Goal: Check status: Check status

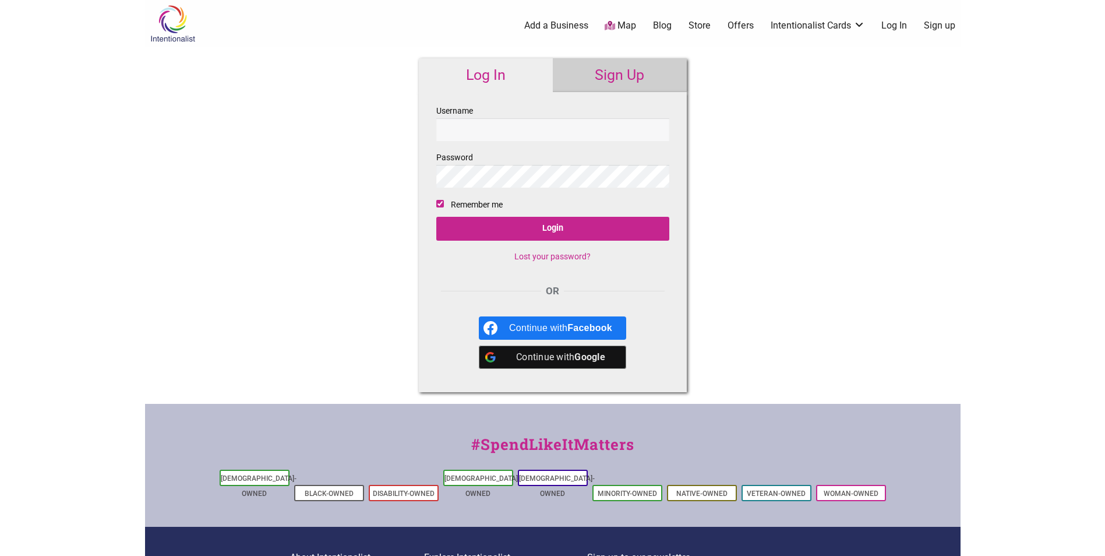
type input "jnyhus"
click at [561, 221] on input "Login" at bounding box center [552, 229] width 233 height 24
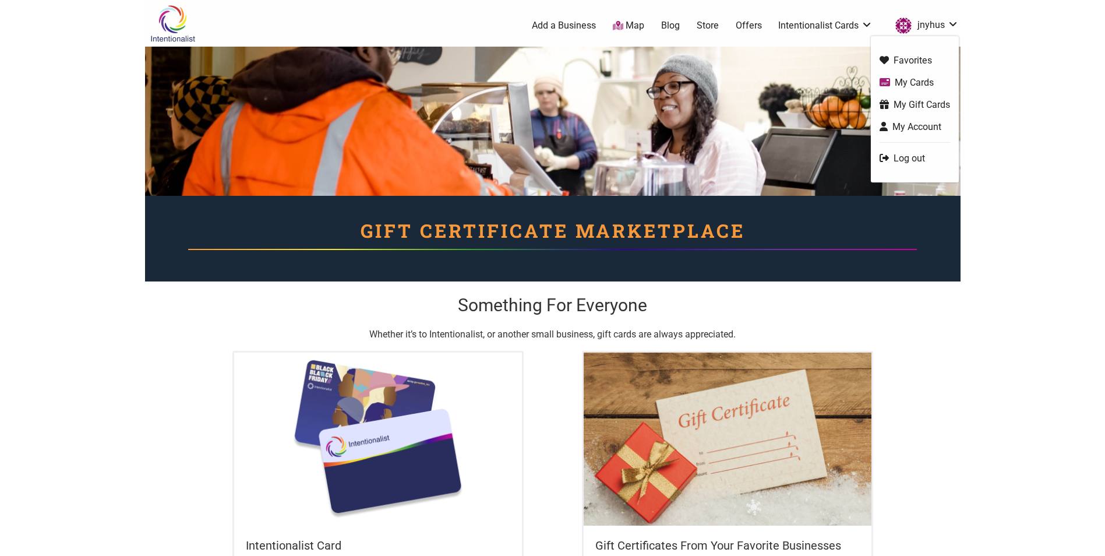
click at [913, 82] on link "My Cards" at bounding box center [915, 82] width 71 height 13
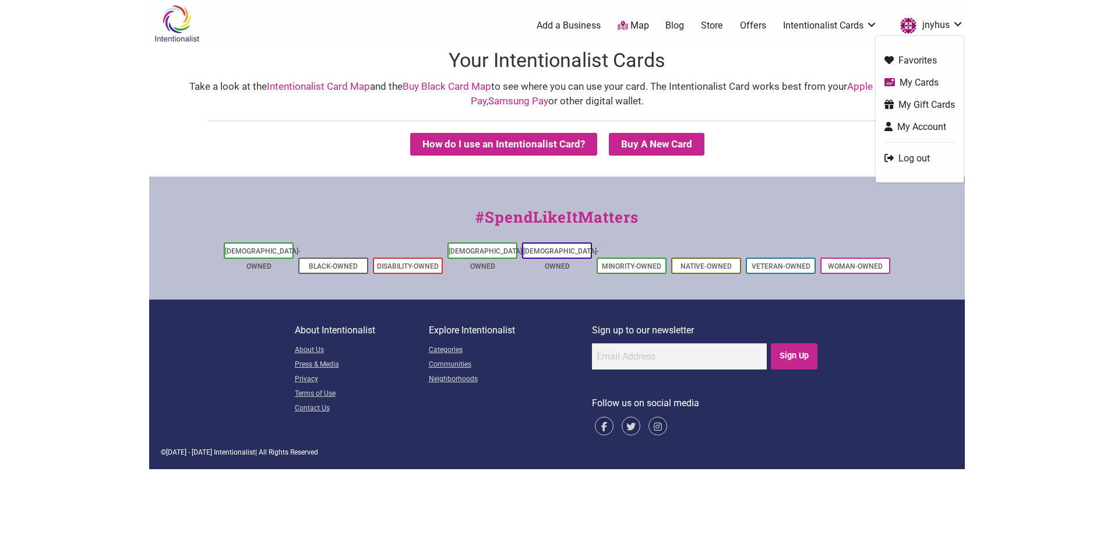
click at [935, 104] on link "My Gift Cards" at bounding box center [919, 104] width 71 height 13
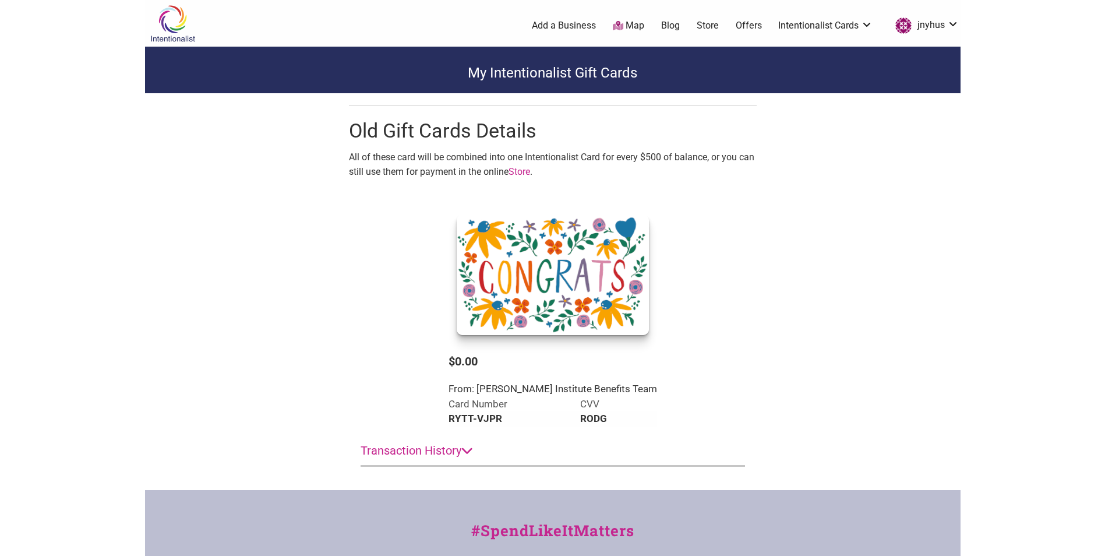
click at [942, 225] on div "My Intentionalist Gift Cards Old Gift Cards Details All of these card will be c…" at bounding box center [553, 263] width 816 height 432
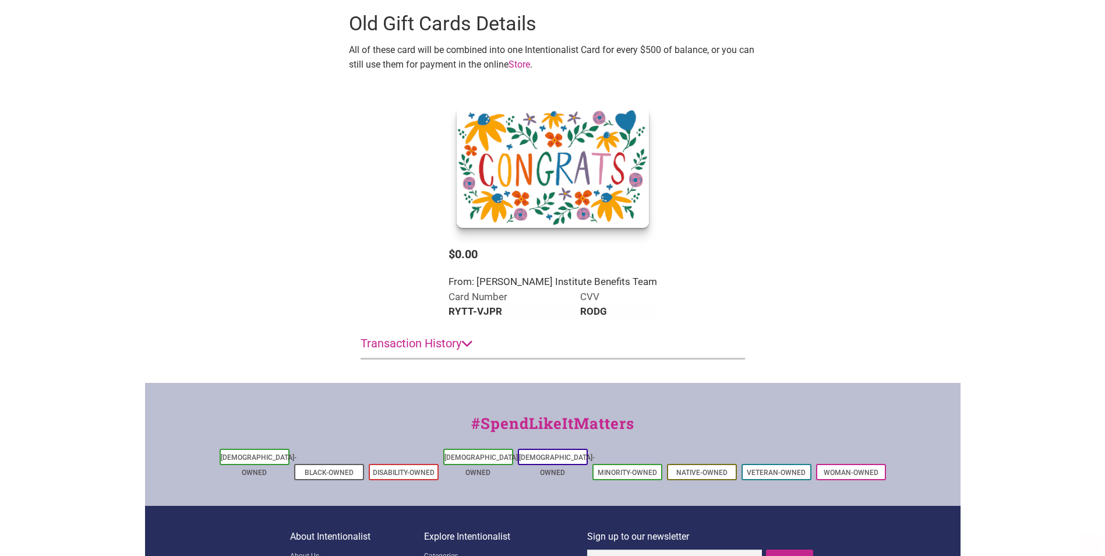
scroll to position [111, 0]
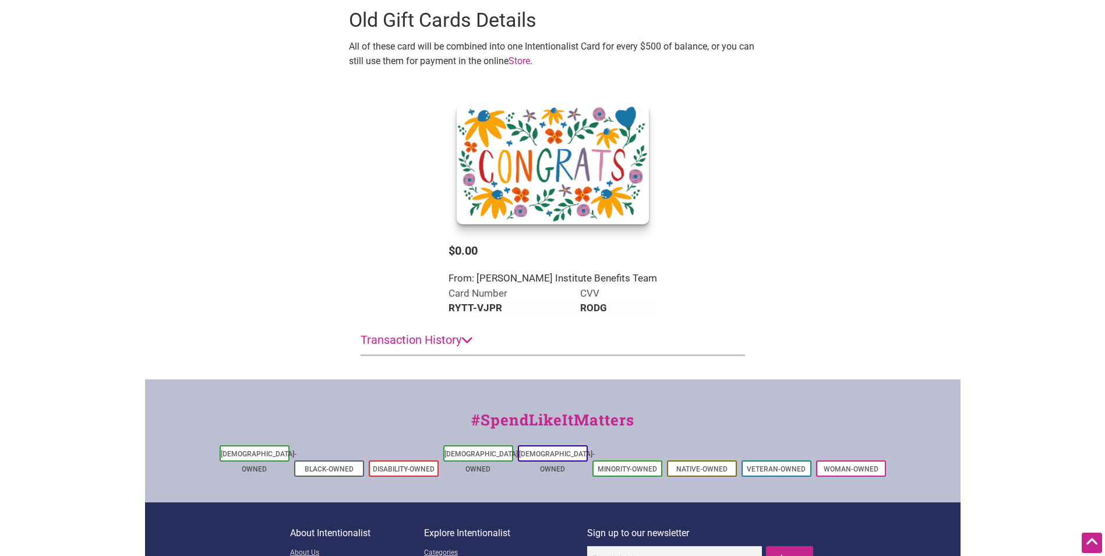
click at [455, 325] on summary "Transaction History" at bounding box center [553, 340] width 385 height 30
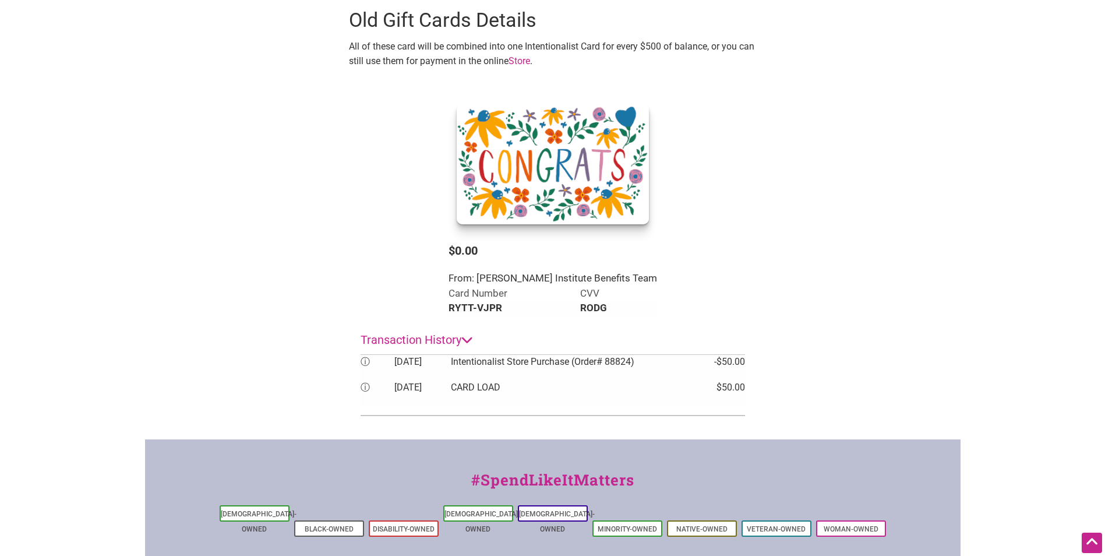
click at [492, 355] on td "Intentionalist Store Purchase (Order# 88824)" at bounding box center [578, 368] width 255 height 26
click at [367, 356] on span "ⓘ" at bounding box center [365, 361] width 9 height 11
click at [365, 356] on span "ⓘ" at bounding box center [365, 361] width 9 height 11
click at [265, 246] on div "My Intentionalist Gift Cards Old Gift Cards Details All of these card will be c…" at bounding box center [553, 182] width 816 height 492
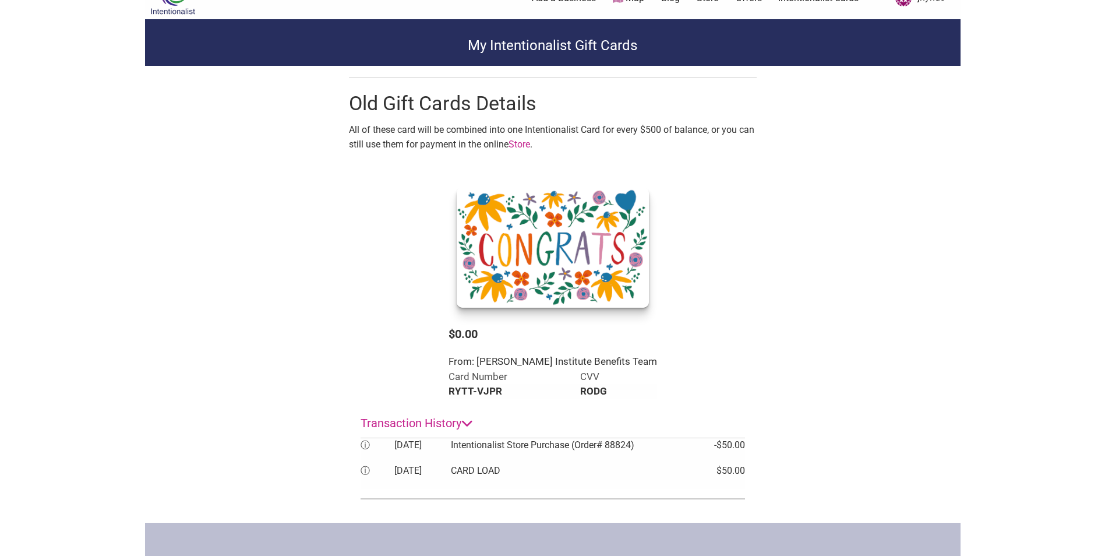
scroll to position [0, 0]
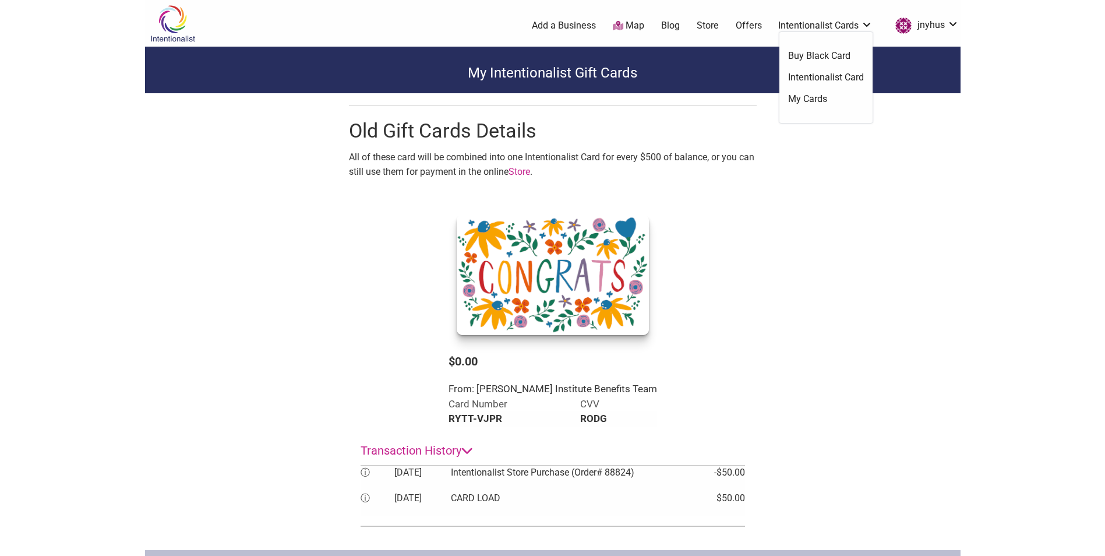
click at [809, 99] on link "My Cards" at bounding box center [826, 99] width 76 height 13
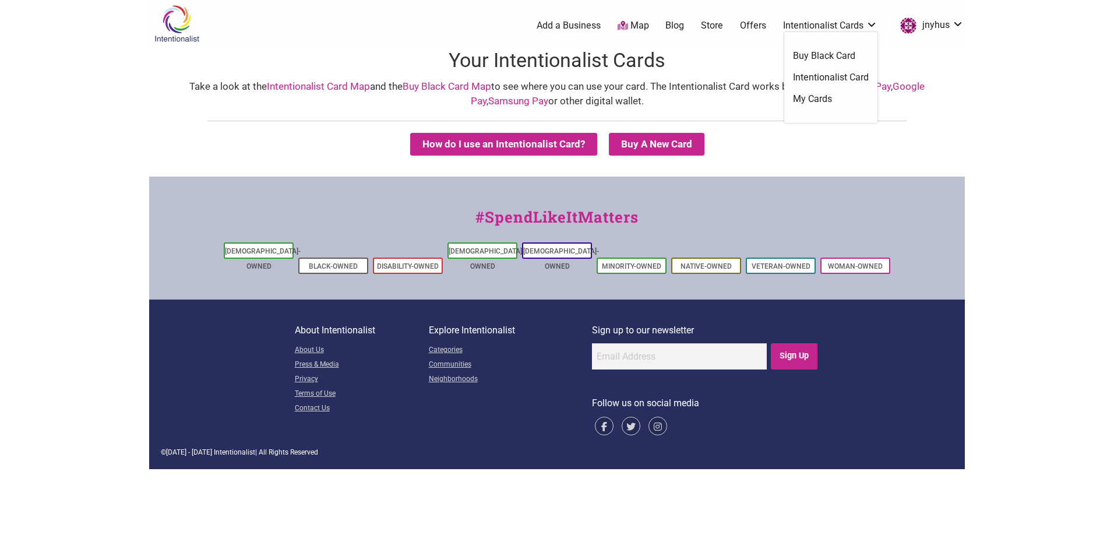
click at [830, 74] on link "Intentionalist Card" at bounding box center [831, 77] width 76 height 13
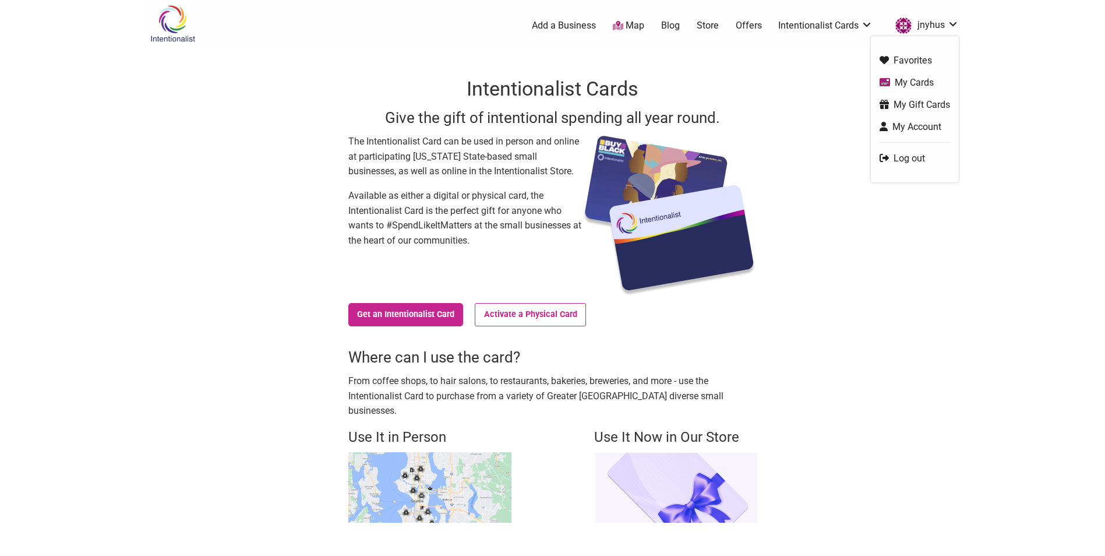
click at [903, 124] on link "My Account" at bounding box center [915, 126] width 71 height 13
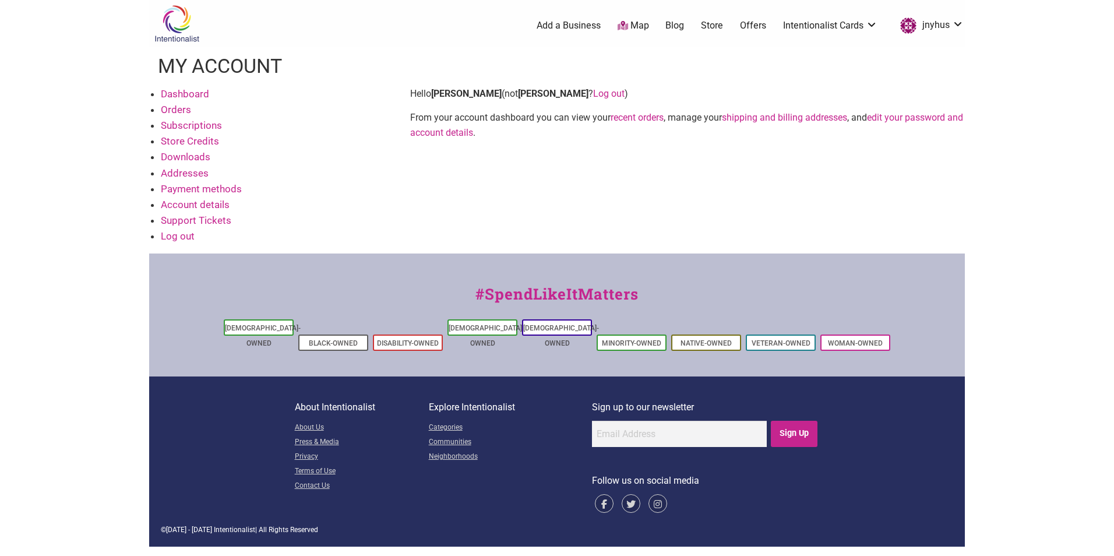
click at [632, 113] on link "recent orders" at bounding box center [637, 117] width 53 height 11
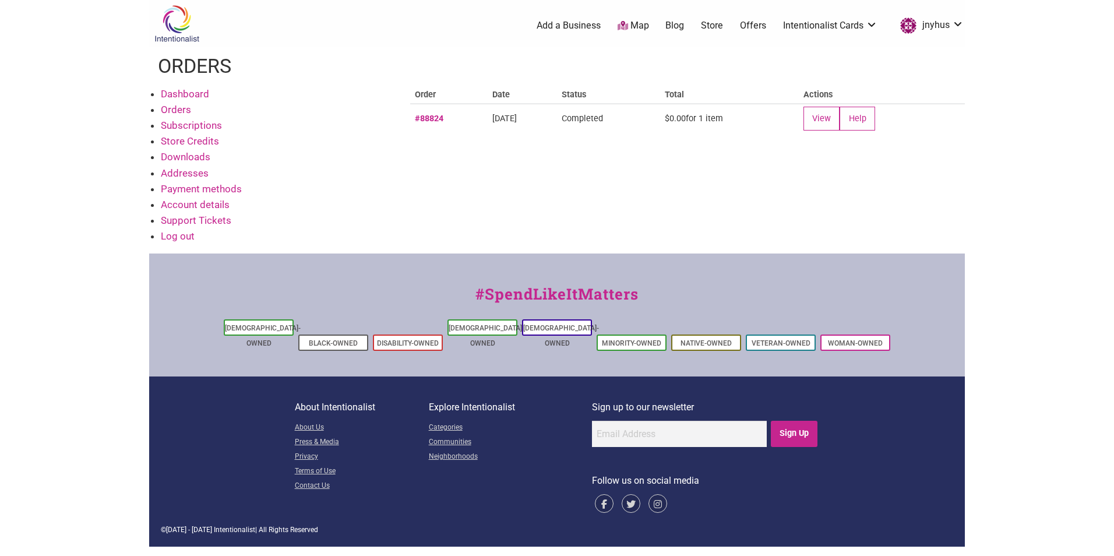
click at [607, 174] on div "Dashboard Orders Subscriptions Store Credits Downloads Addresses Payment method…" at bounding box center [557, 170] width 816 height 168
click at [840, 119] on link "View" at bounding box center [821, 119] width 37 height 24
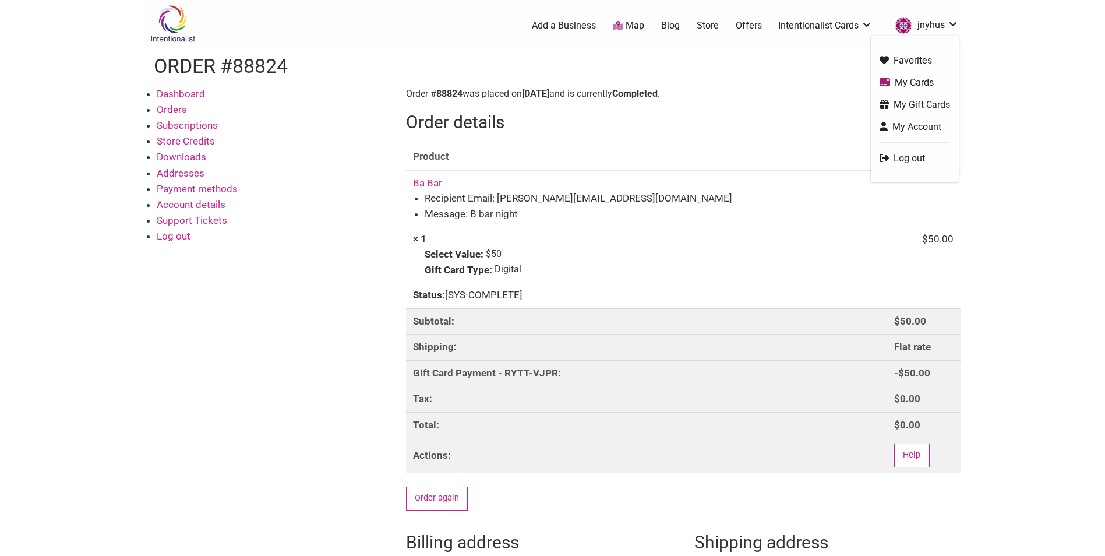
click at [910, 159] on link "Log out" at bounding box center [915, 157] width 71 height 13
